Goal: Navigation & Orientation: Find specific page/section

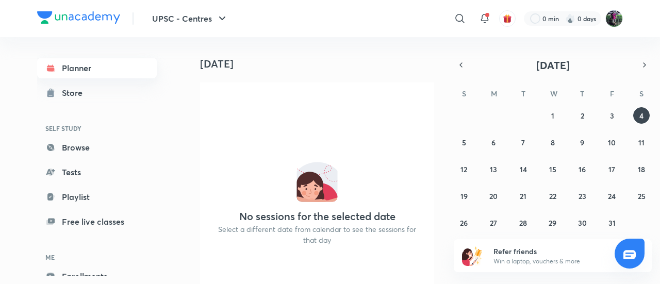
click at [68, 67] on link "Planner" at bounding box center [97, 68] width 120 height 21
